Goal: Complete application form

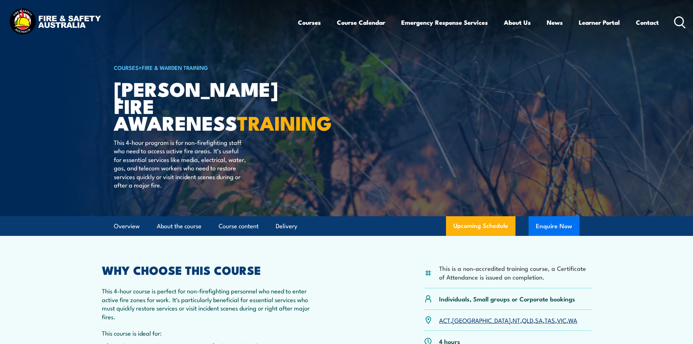
click at [562, 224] on button "Enquire Now" at bounding box center [554, 226] width 51 height 20
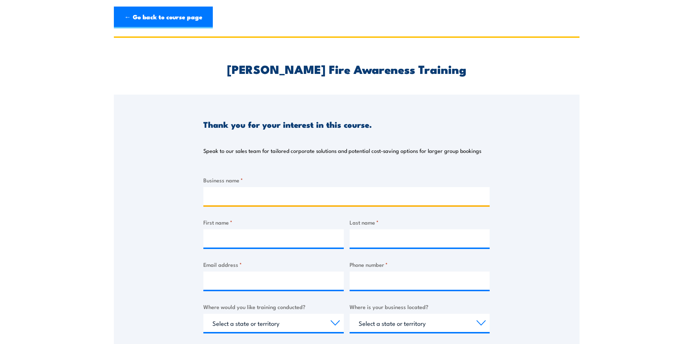
click at [258, 201] on input "Business name *" at bounding box center [346, 196] width 286 height 18
type input "remote helicopters australia"
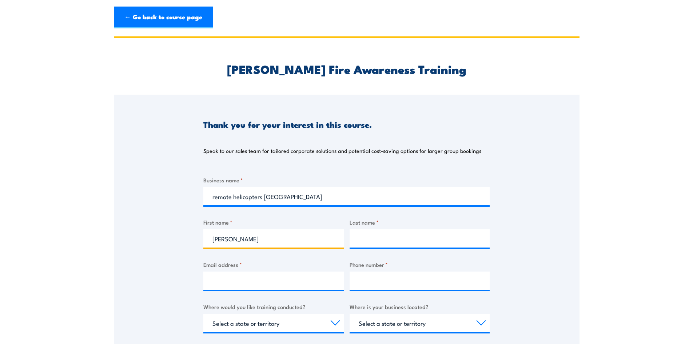
type input "Emma"
type input "Goldsmith"
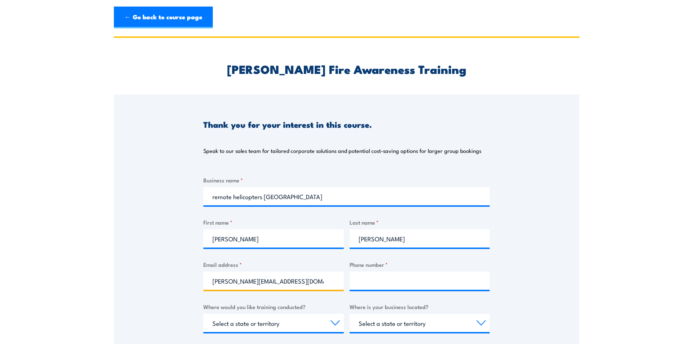
type input "emma@remotehelicopters.com.au"
click at [387, 278] on input "Phone number *" at bounding box center [420, 281] width 141 height 18
type input "0"
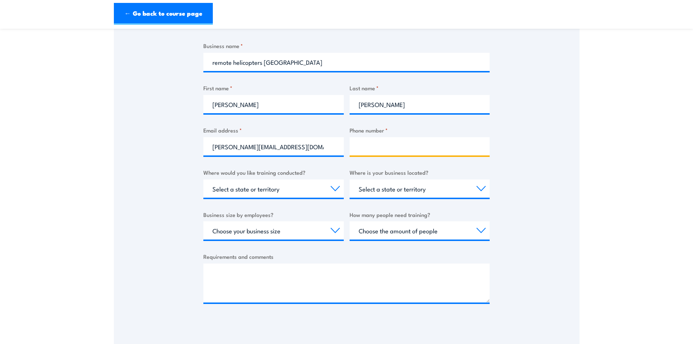
scroll to position [146, 0]
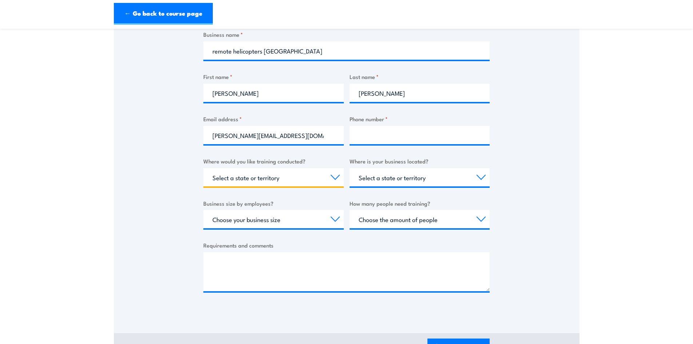
click at [286, 177] on select "Select a state or territory Nationally - multiple locations QLD NSW VIC SA ACT …" at bounding box center [273, 177] width 141 height 18
select select "NT"
click at [203, 168] on select "Select a state or territory Nationally - multiple locations QLD NSW VIC SA ACT …" at bounding box center [273, 177] width 141 height 18
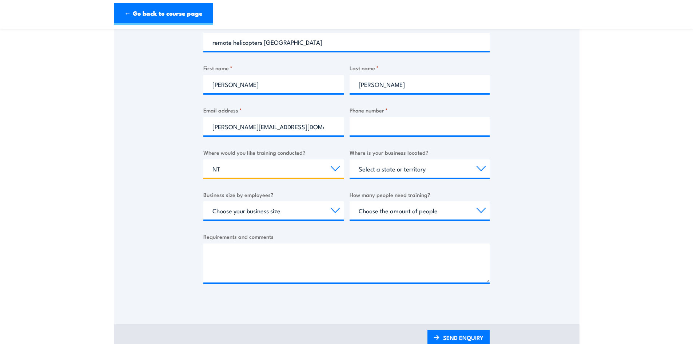
scroll to position [194, 0]
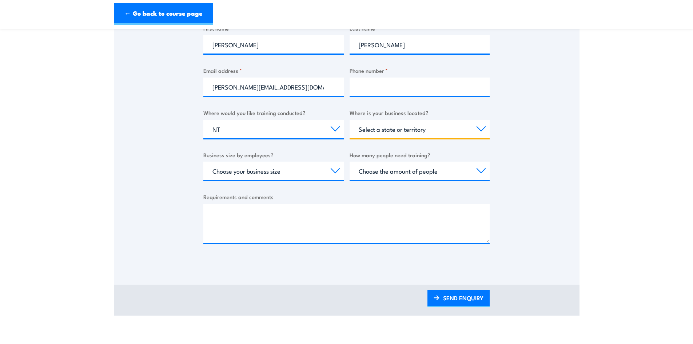
click at [399, 133] on select "Select a state or territory QLD NSW VIC SA ACT WA TAS NT" at bounding box center [420, 129] width 141 height 18
select select "NT"
click at [350, 120] on select "Select a state or territory QLD NSW VIC SA ACT WA TAS NT" at bounding box center [420, 129] width 141 height 18
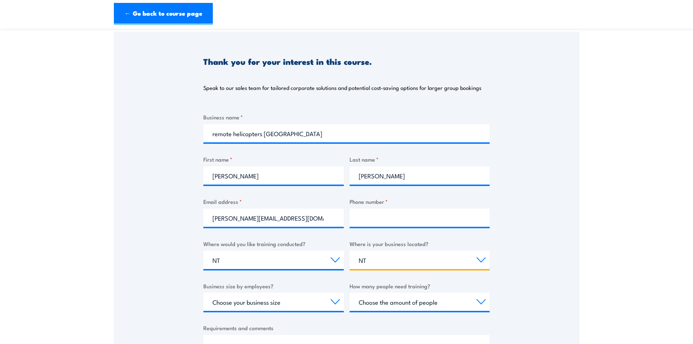
scroll to position [146, 0]
